Goal: Share content

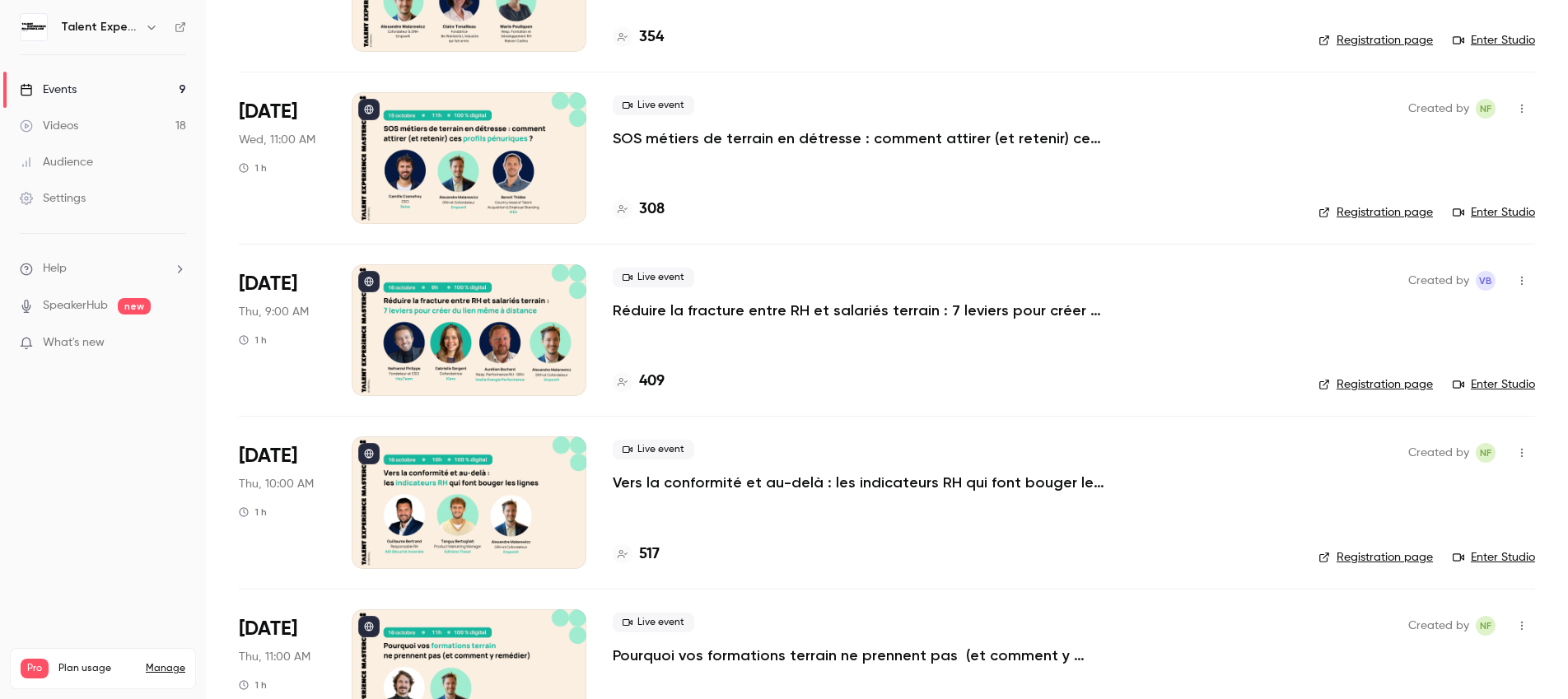
scroll to position [452, 0]
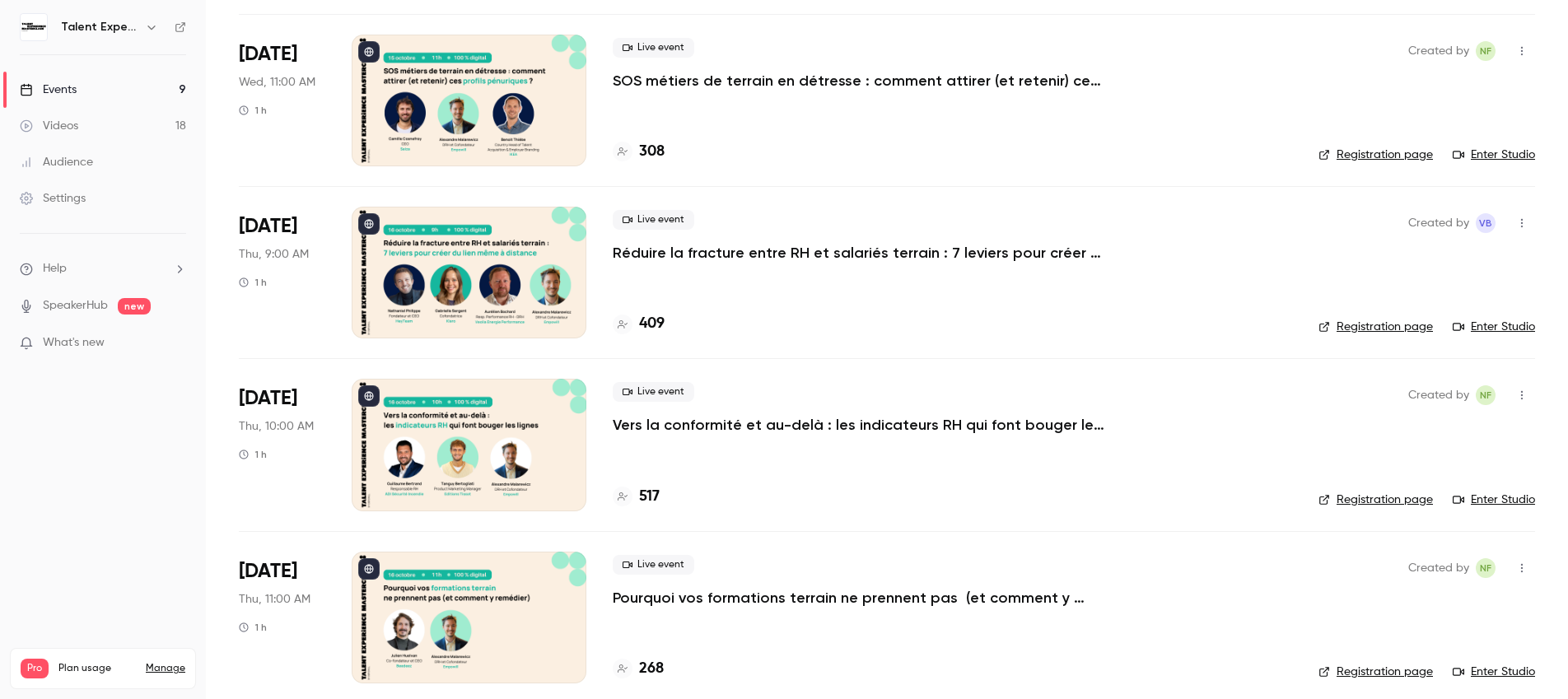
click at [688, 426] on p "Vers la conformité et au-delà : les indicateurs RH qui font bouger les lignes" at bounding box center [860, 425] width 494 height 20
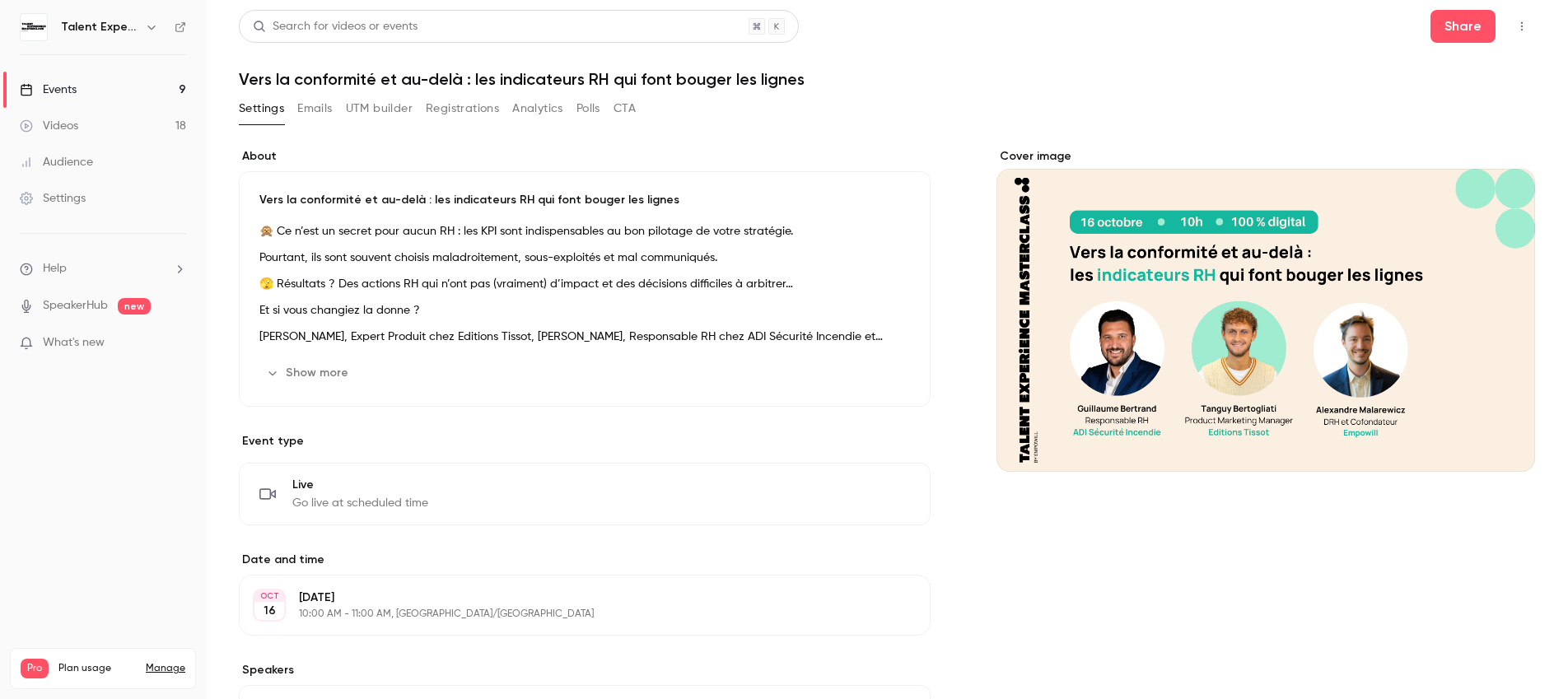
click at [1512, 35] on button "button" at bounding box center [1522, 27] width 27 height 27
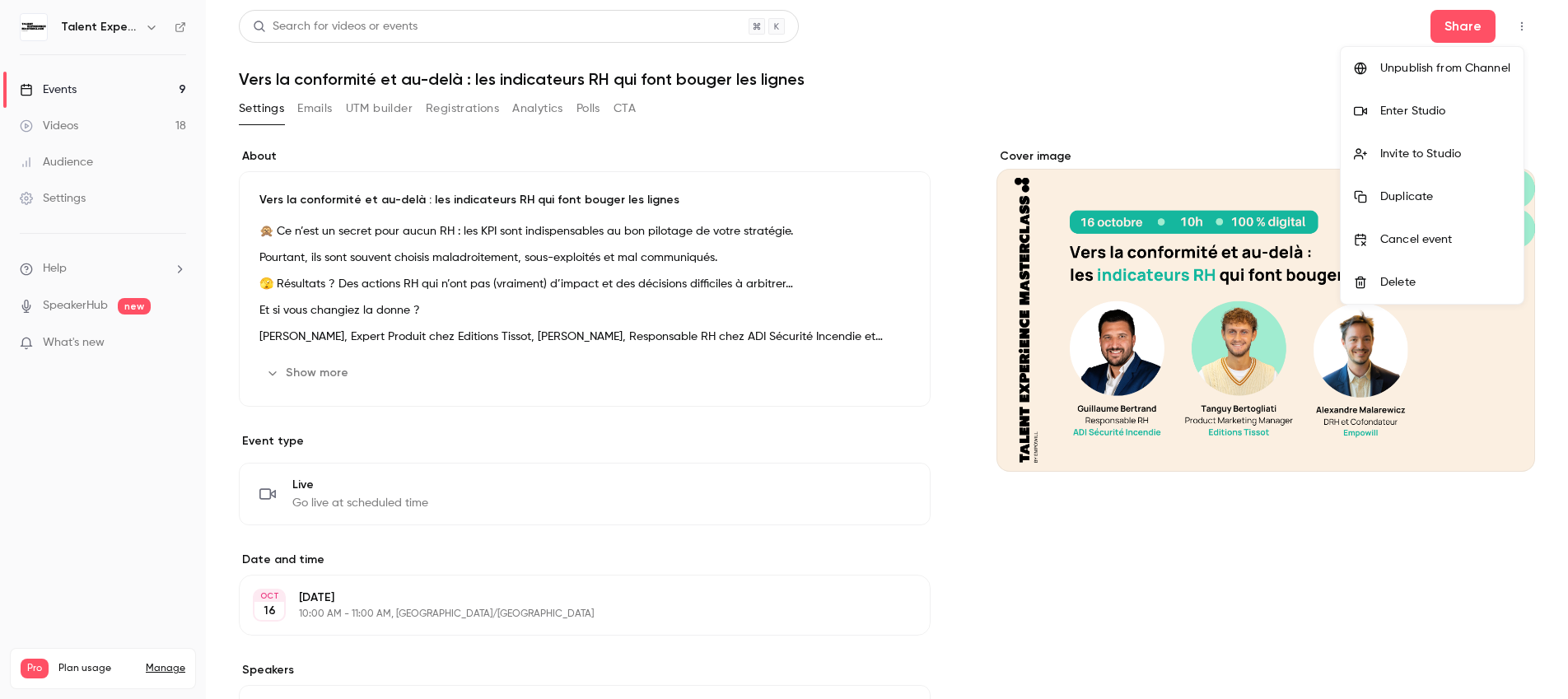
click at [1472, 35] on div at bounding box center [784, 349] width 1568 height 699
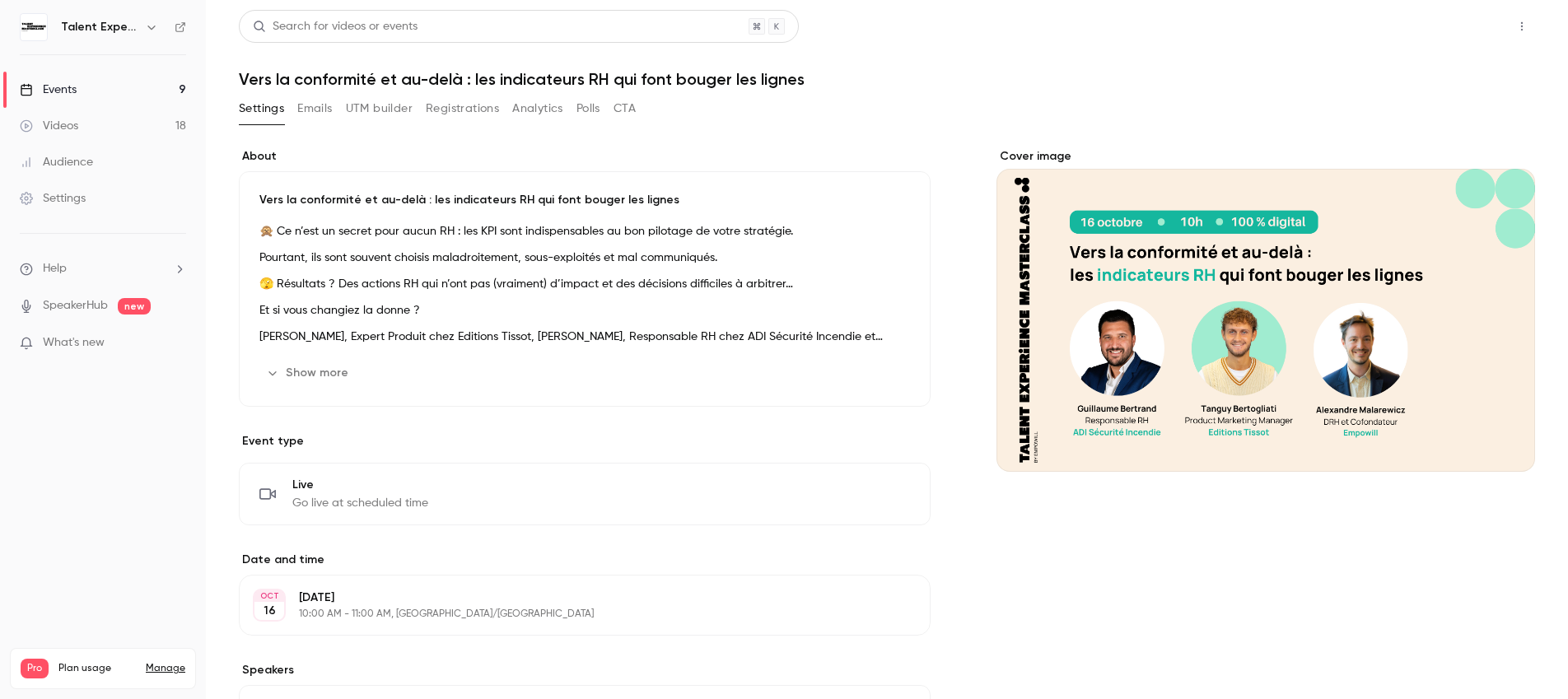
click at [1465, 32] on button "Share" at bounding box center [1463, 27] width 65 height 33
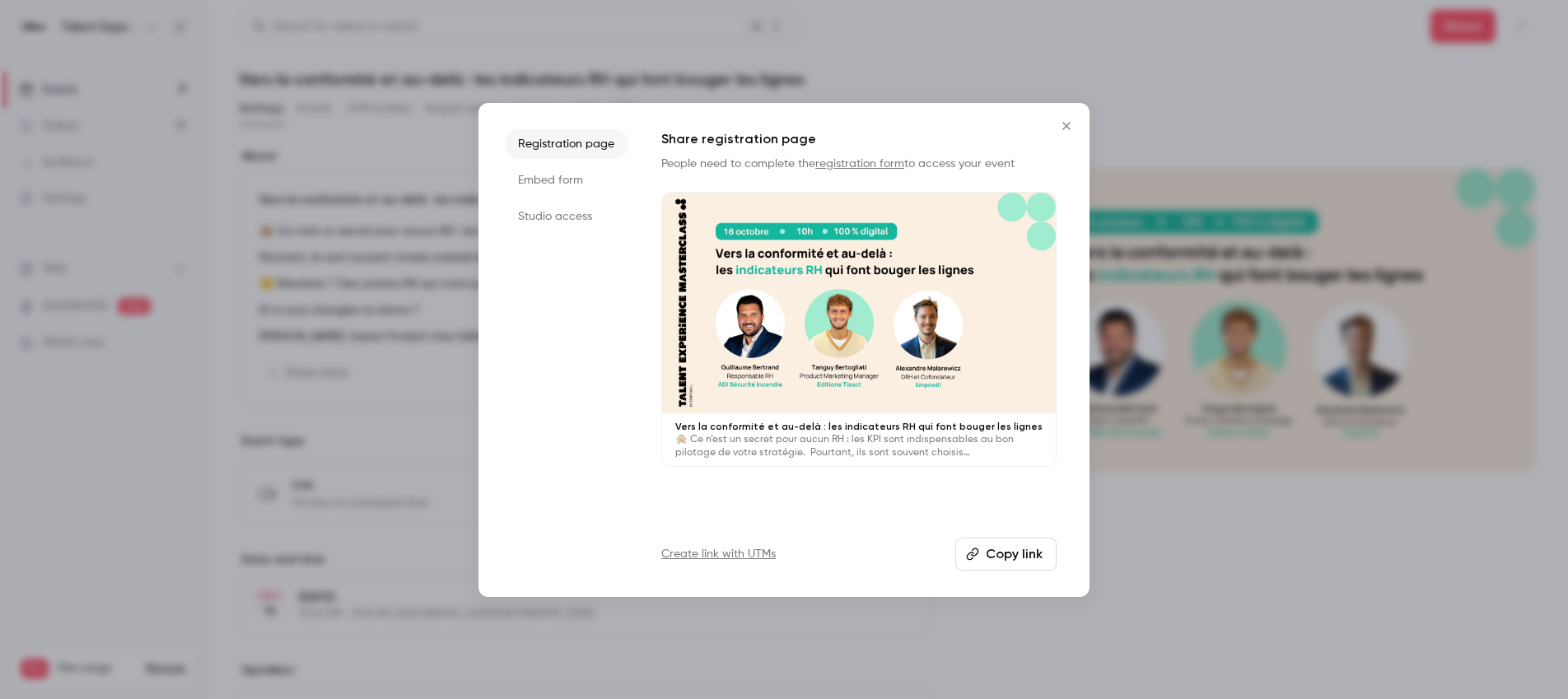
click at [574, 207] on li "Studio access" at bounding box center [566, 217] width 124 height 30
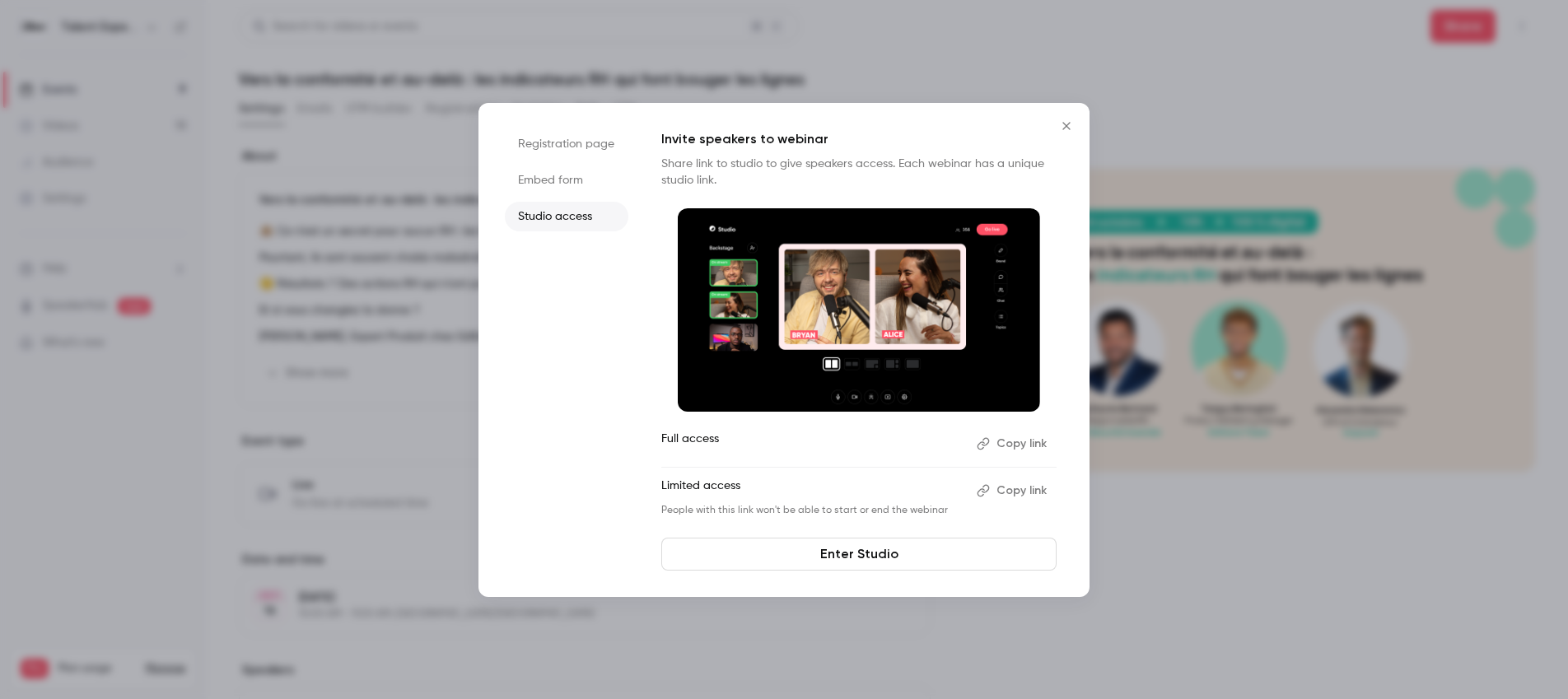
click at [1028, 491] on button "Copy link" at bounding box center [1013, 491] width 86 height 27
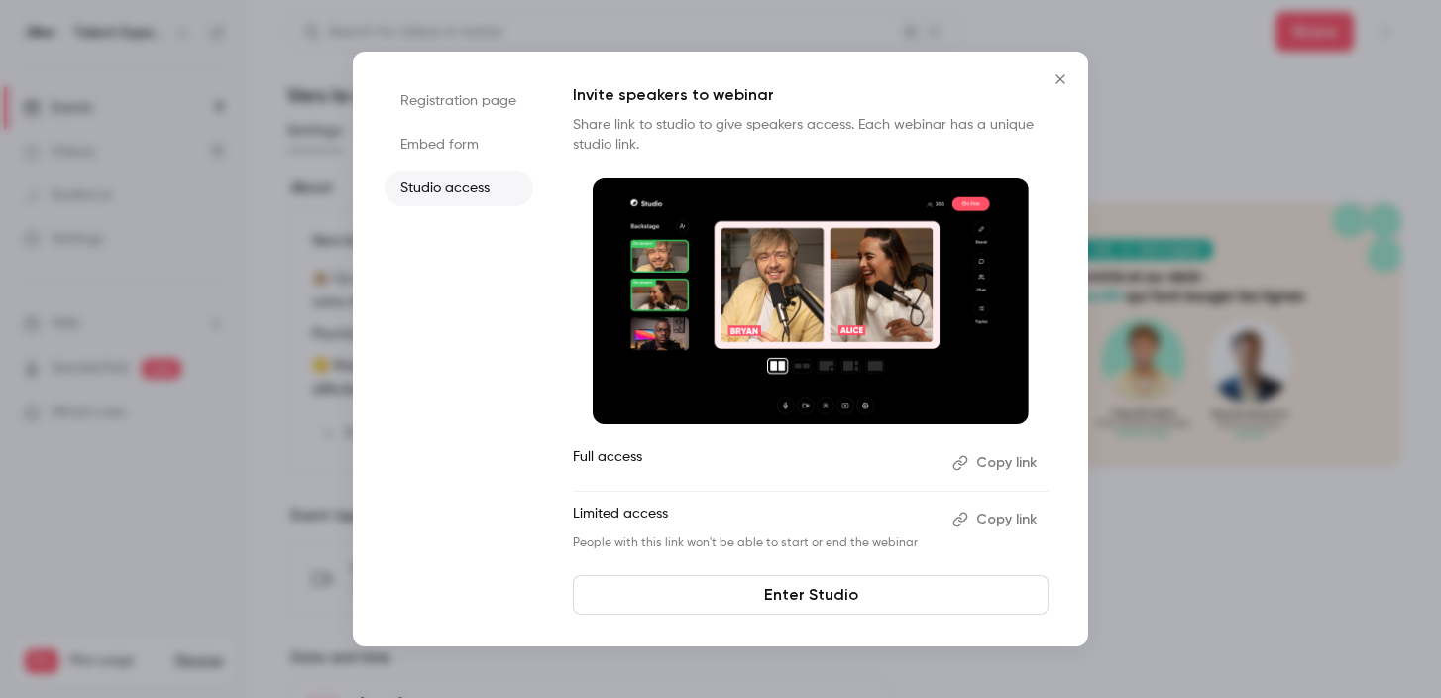
click at [1062, 66] on button "Close" at bounding box center [1060, 79] width 40 height 40
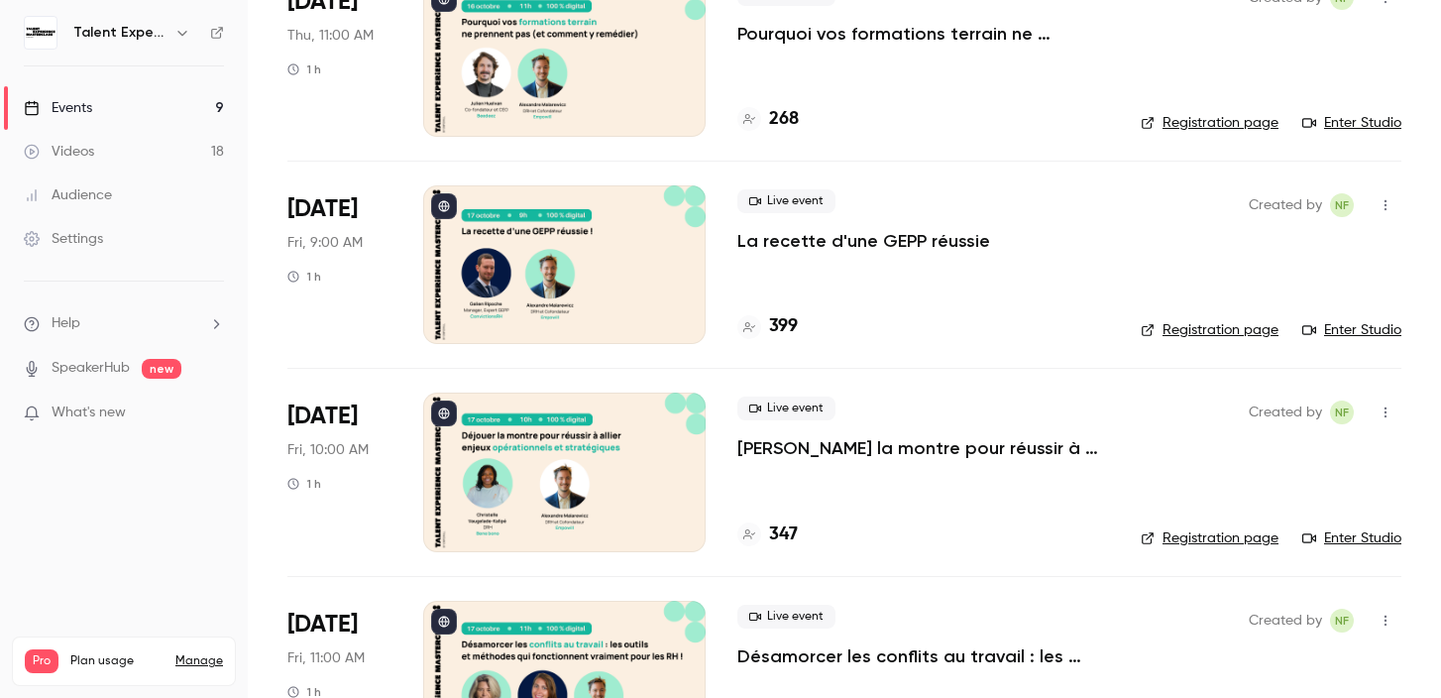
scroll to position [1327, 0]
